Goal: Communication & Community: Share content

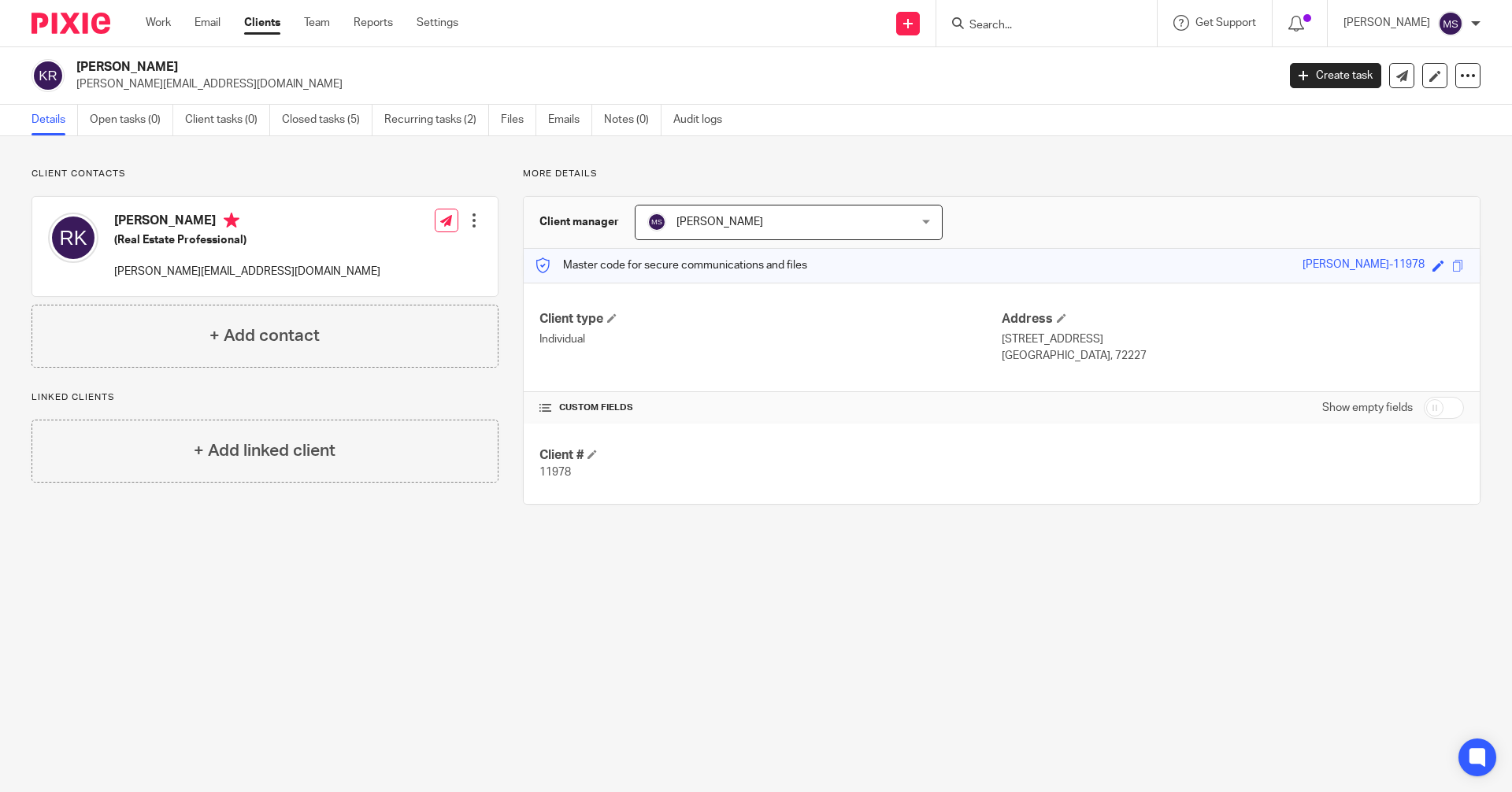
click at [1003, 26] on input "Search" at bounding box center [1039, 26] width 142 height 14
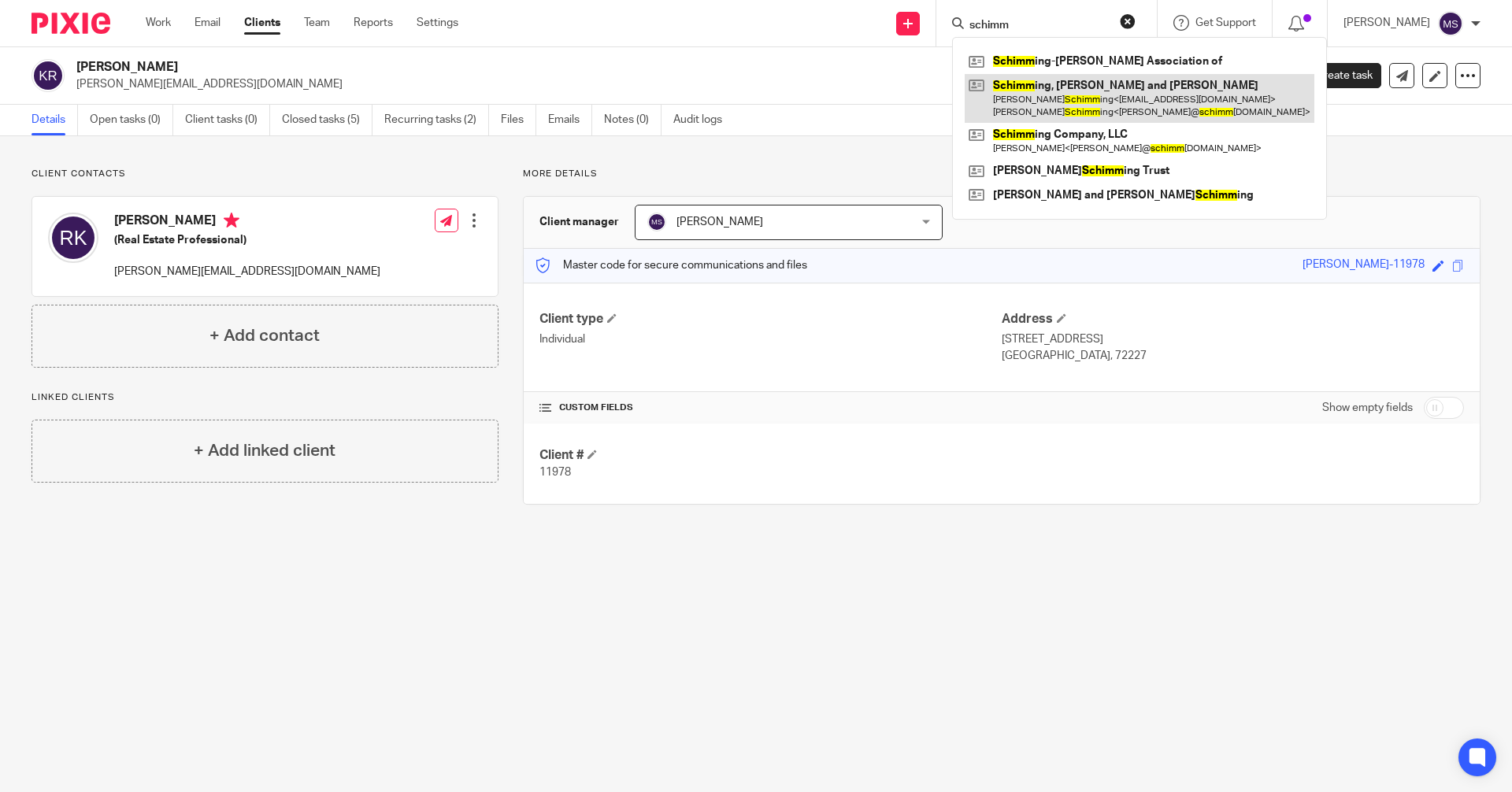
type input "schimm"
click at [1122, 104] on link at bounding box center [1139, 97] width 350 height 49
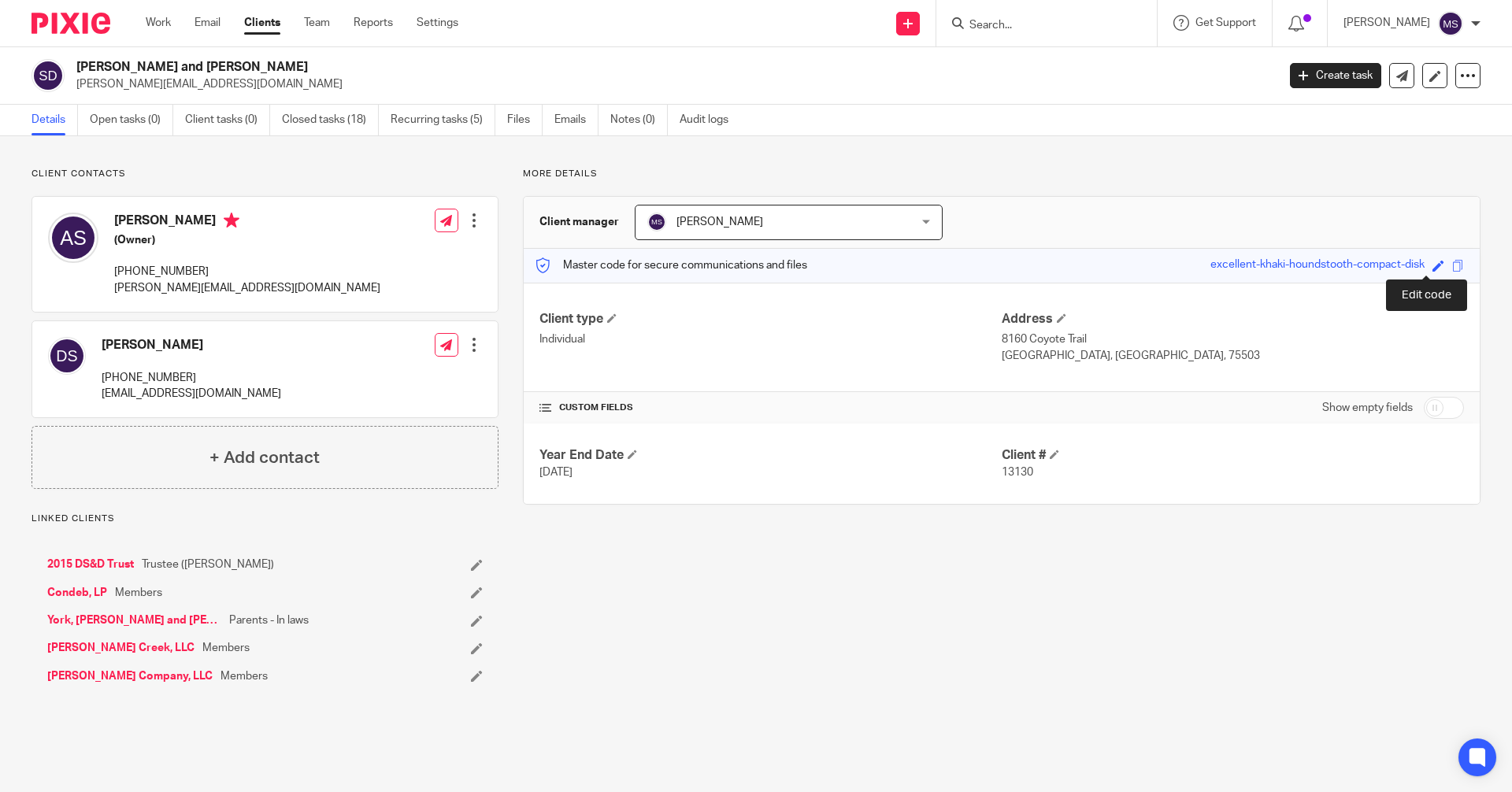
click at [1432, 266] on span at bounding box center [1438, 265] width 12 height 12
type input "SCHIMMING-13130"
click at [1398, 260] on link "Save" at bounding box center [1410, 265] width 25 height 16
type input "SCHIMMING-13130"
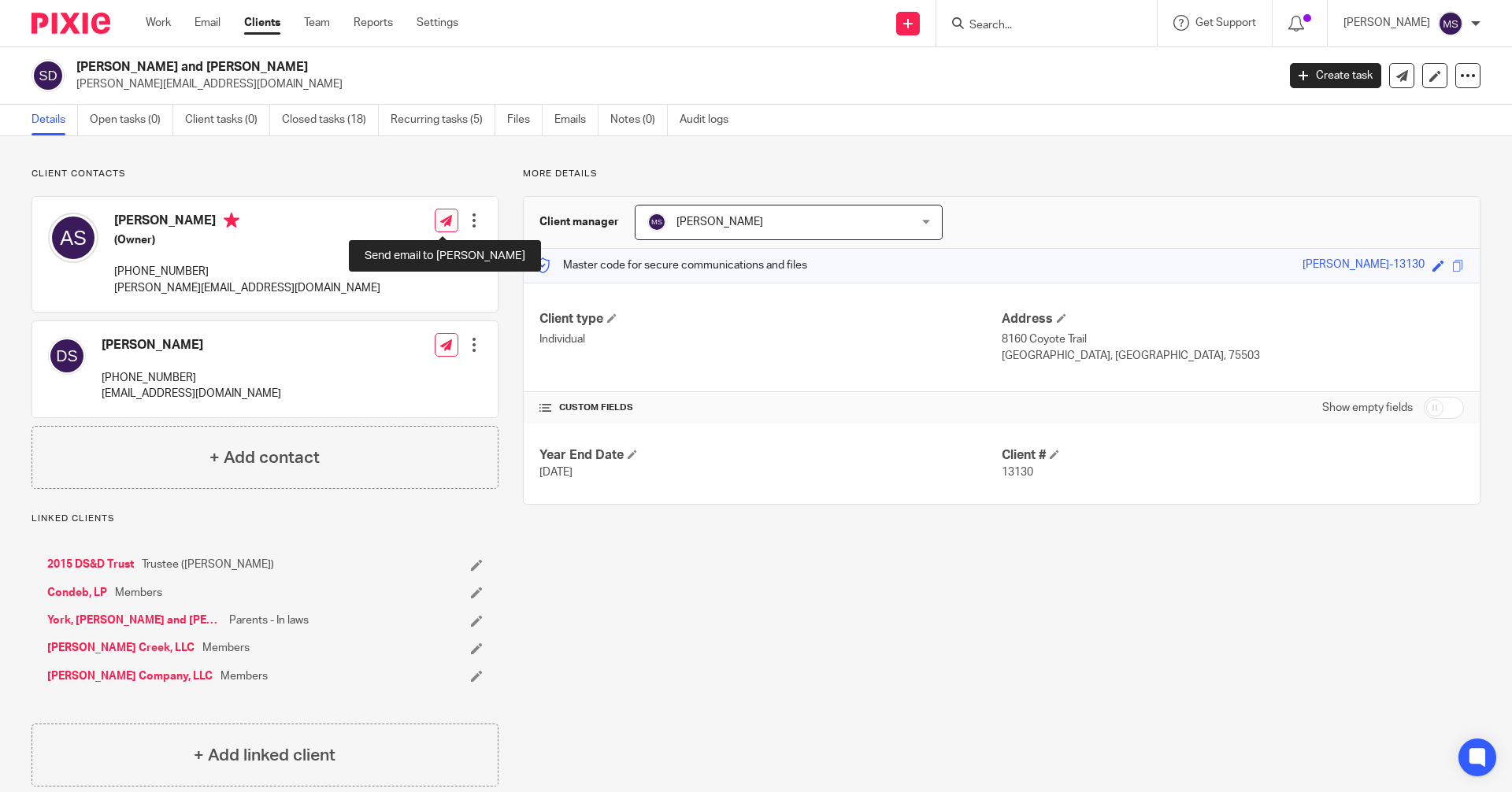
click at [444, 224] on icon at bounding box center [446, 221] width 12 height 12
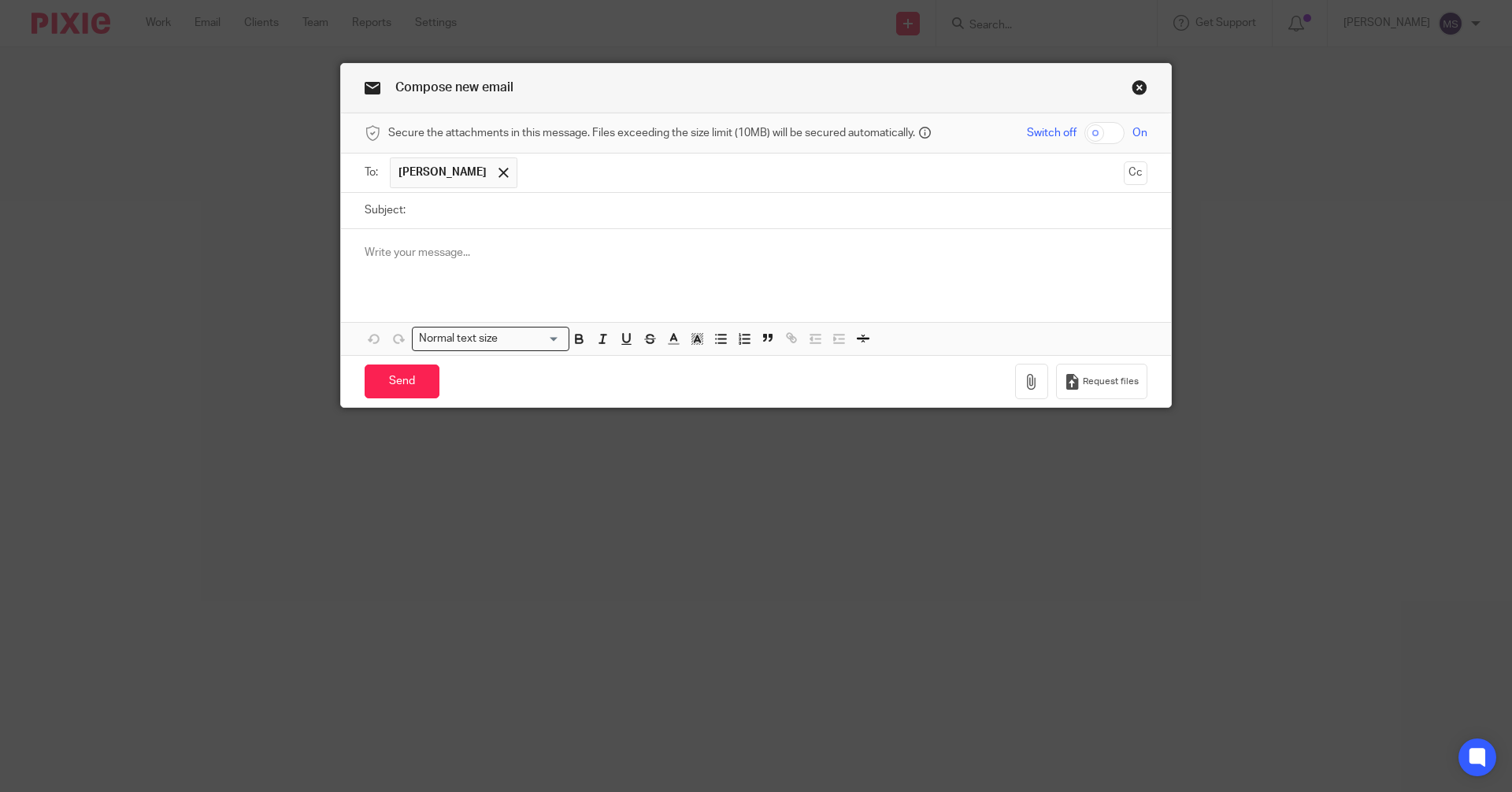
click at [1112, 131] on input "checkbox" at bounding box center [1104, 133] width 40 height 22
checkbox input "true"
drag, startPoint x: 557, startPoint y: 214, endPoint x: 564, endPoint y: 205, distance: 11.4
click at [557, 214] on input "Subject:" at bounding box center [780, 211] width 734 height 36
type input "Gift Tax Return"
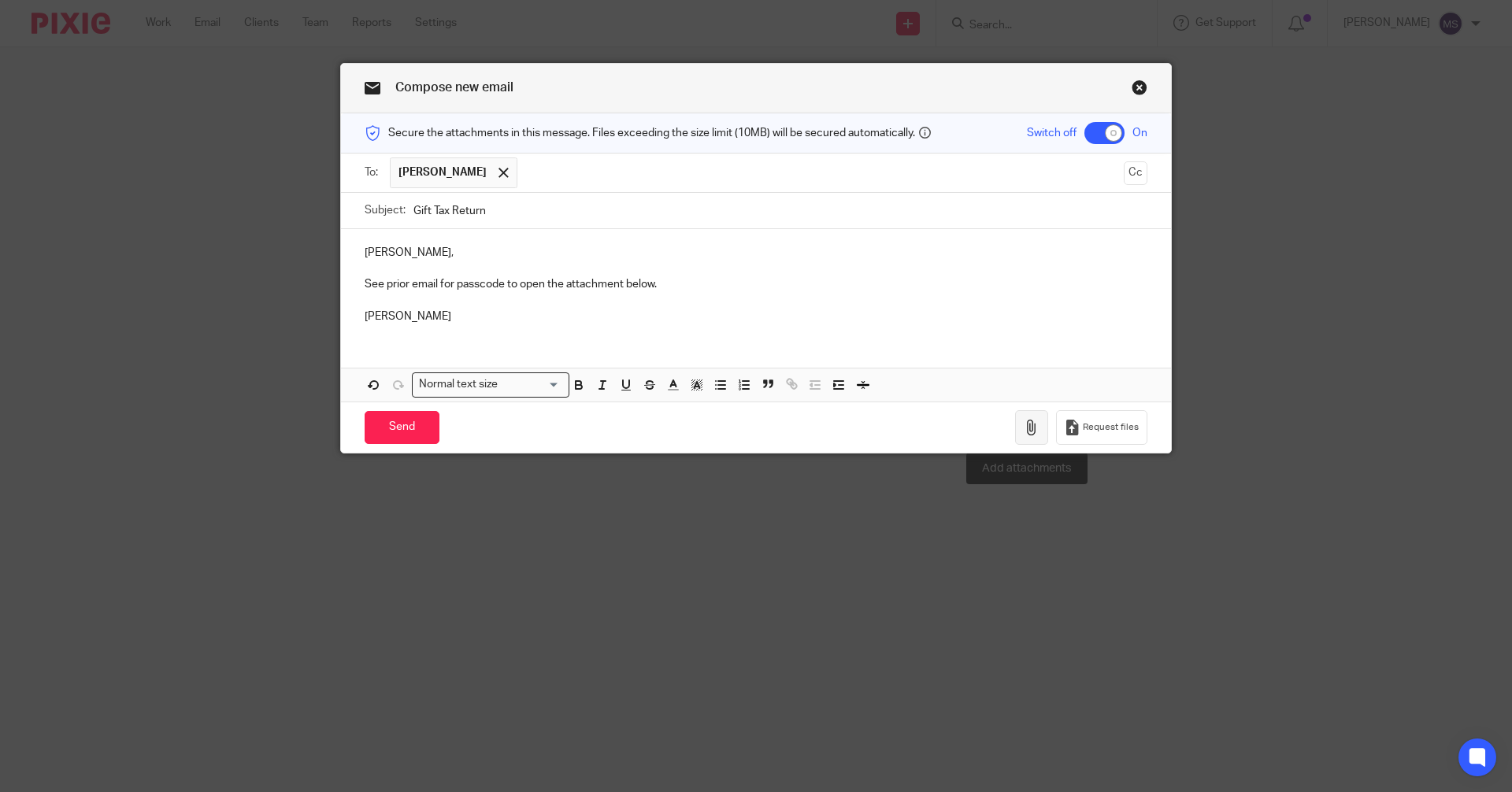
click at [1024, 429] on icon "button" at bounding box center [1032, 427] width 16 height 16
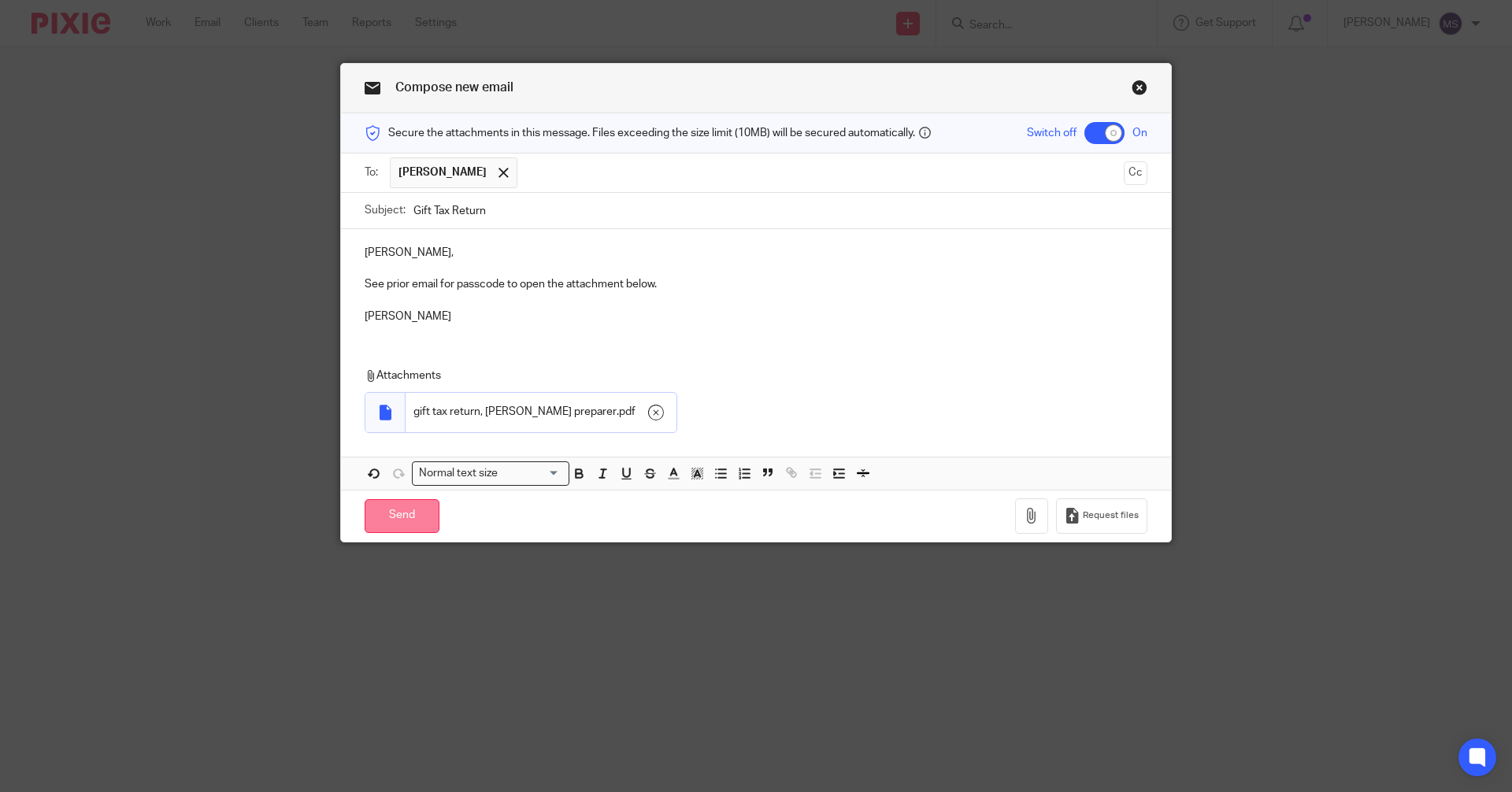
click at [409, 511] on input "Send" at bounding box center [402, 516] width 75 height 34
